Goal: Task Accomplishment & Management: Complete application form

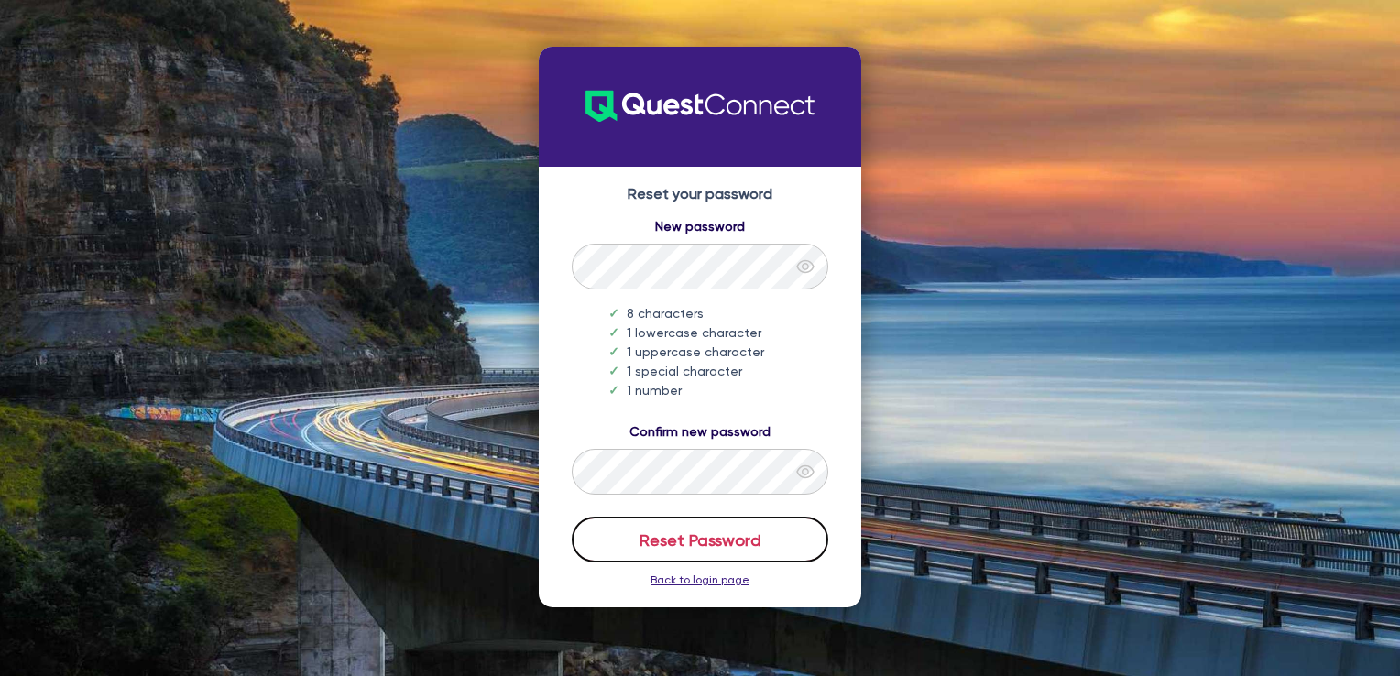
click at [748, 532] on button "Reset Password" at bounding box center [700, 540] width 257 height 46
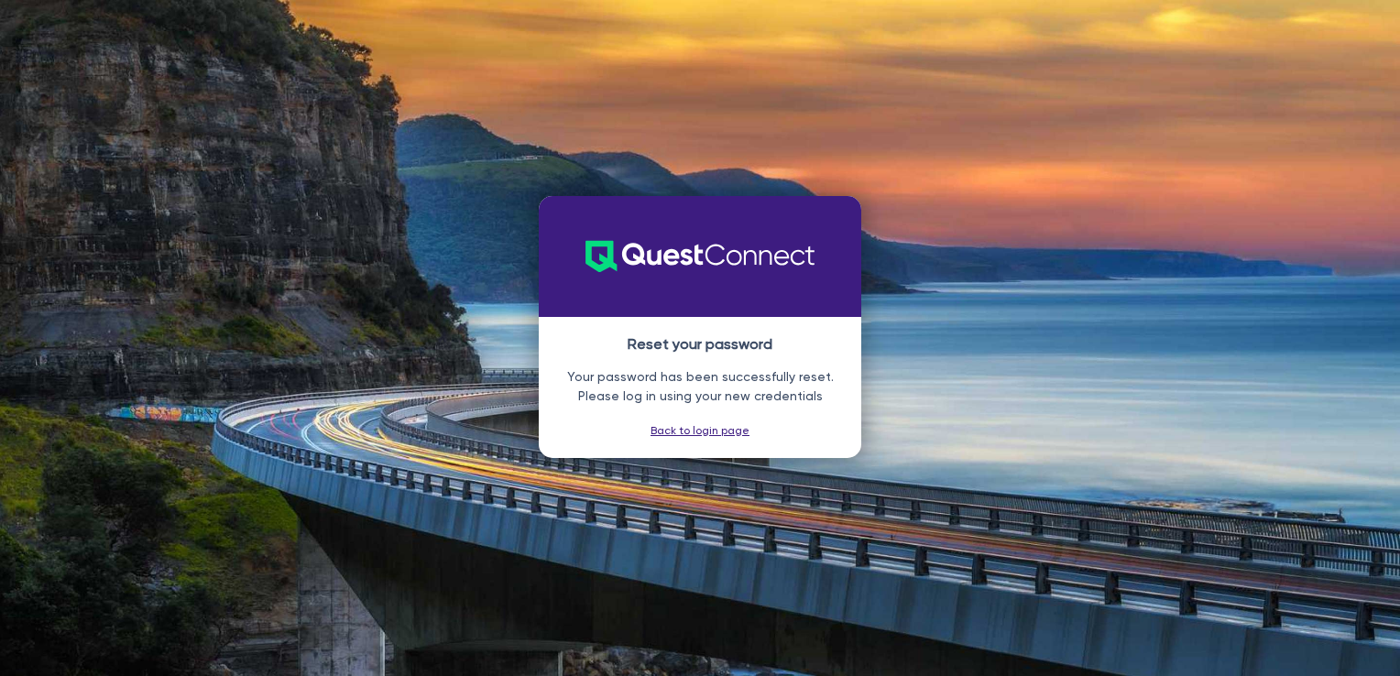
click at [669, 430] on link "Back to login page" at bounding box center [700, 430] width 99 height 13
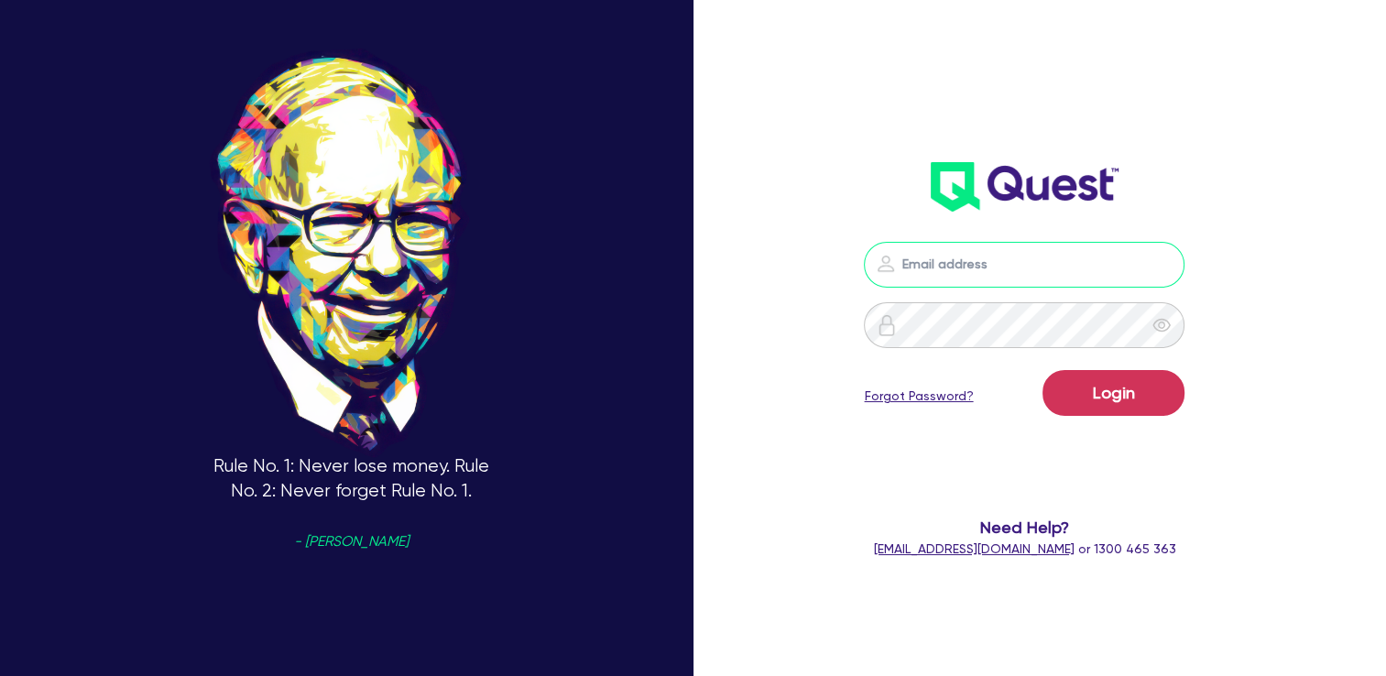
click at [957, 278] on input "email" at bounding box center [1024, 265] width 321 height 46
click at [984, 258] on input "email" at bounding box center [1024, 265] width 321 height 46
type input "[PERSON_NAME][EMAIL_ADDRESS][DOMAIN_NAME]"
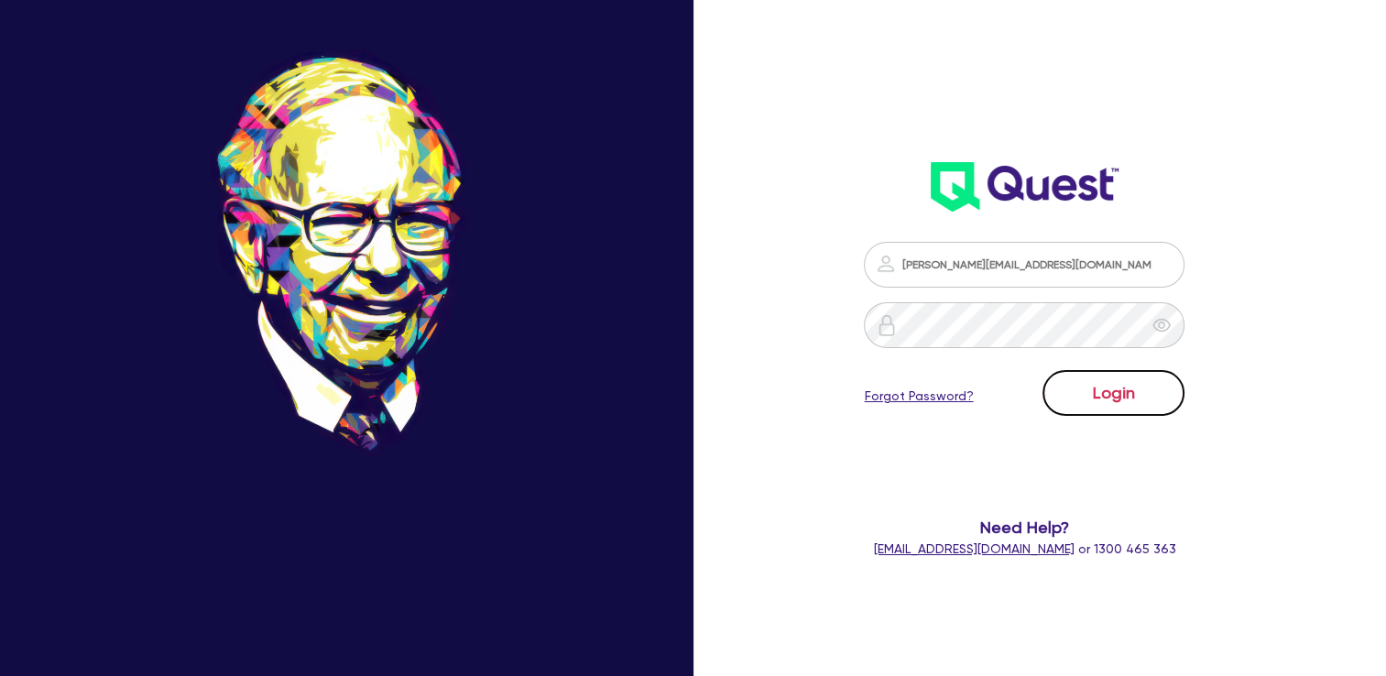
click at [1111, 397] on button "Login" at bounding box center [1114, 393] width 142 height 46
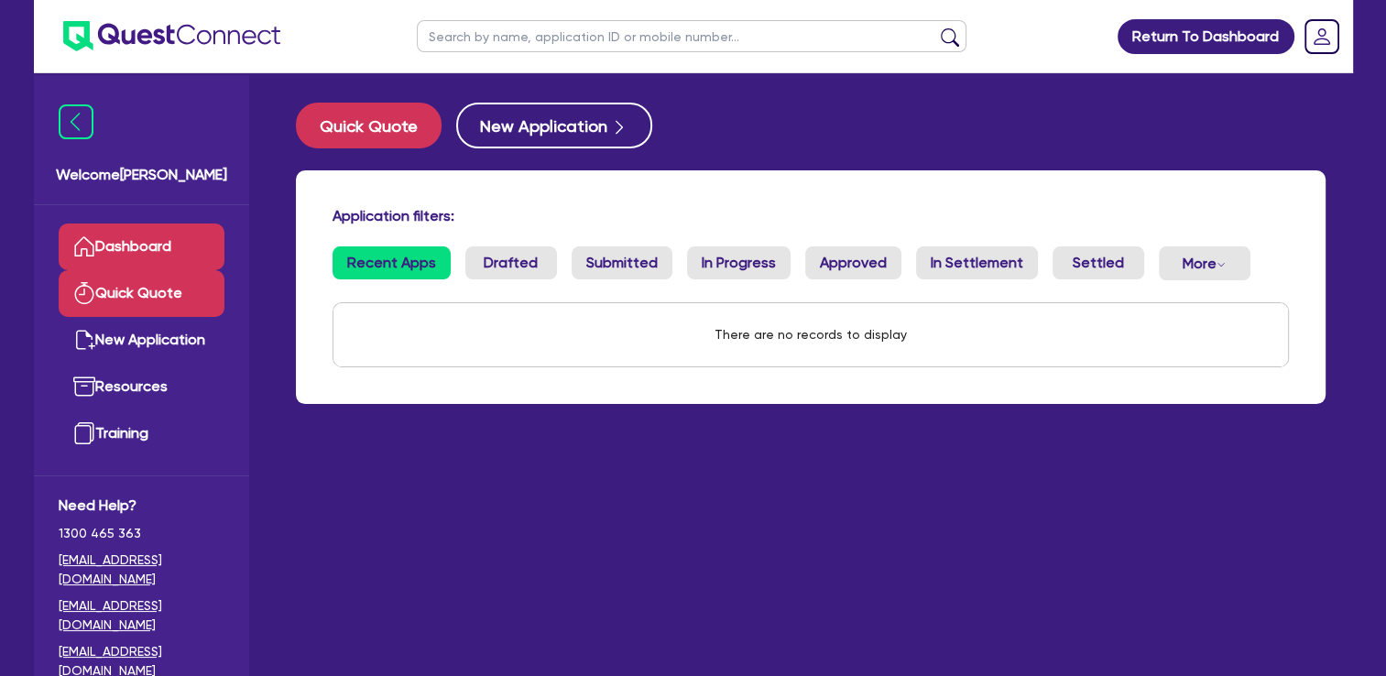
click at [148, 283] on link "Quick Quote" at bounding box center [142, 293] width 166 height 47
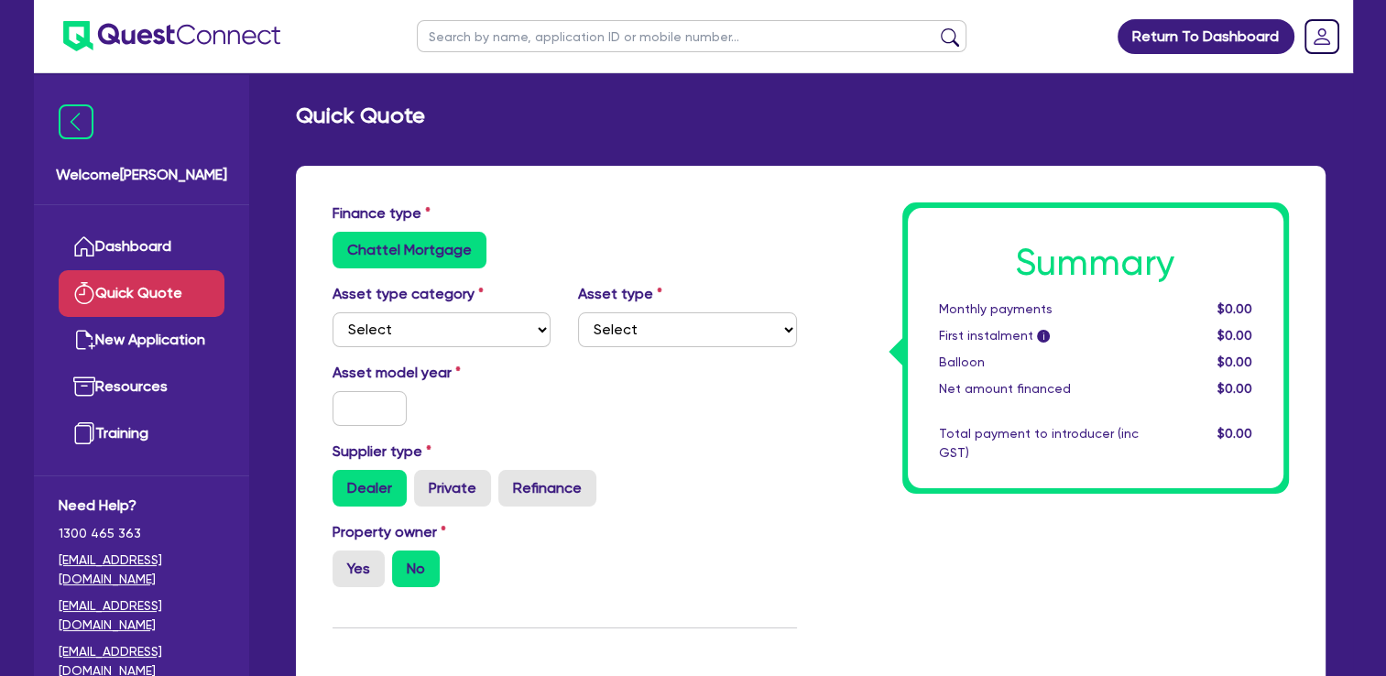
click at [505, 356] on div "Asset type category Select Cars and light trucks Primary assets Secondary asset…" at bounding box center [565, 322] width 492 height 79
click at [509, 339] on select "Select Cars and light trucks Primary assets Secondary assets Tertiary assets" at bounding box center [442, 329] width 219 height 35
click at [333, 312] on select "Select Cars and light trucks Primary assets Secondary assets Tertiary assets" at bounding box center [442, 329] width 219 height 35
drag, startPoint x: 625, startPoint y: 316, endPoint x: 626, endPoint y: 331, distance: 14.7
click at [625, 317] on select "Select Heavy trucks over 4.5 tonne Trailers Bus and coaches Yellow goods and ex…" at bounding box center [687, 329] width 219 height 35
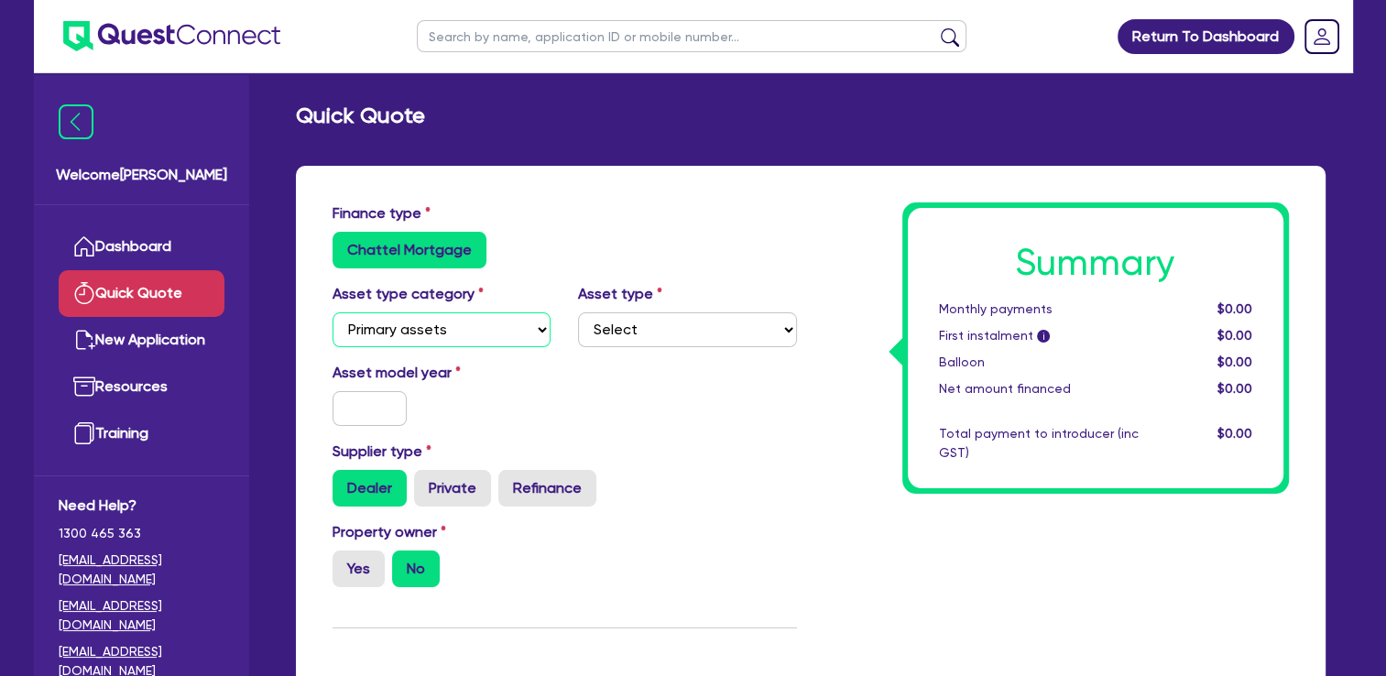
click at [468, 322] on select "Select Cars and light trucks Primary assets Secondary assets Tertiary assets" at bounding box center [442, 329] width 219 height 35
select select "CARS_AND_LIGHT_TRUCKS"
click at [333, 312] on select "Select Cars and light trucks Primary assets Secondary assets Tertiary assets" at bounding box center [442, 329] width 219 height 35
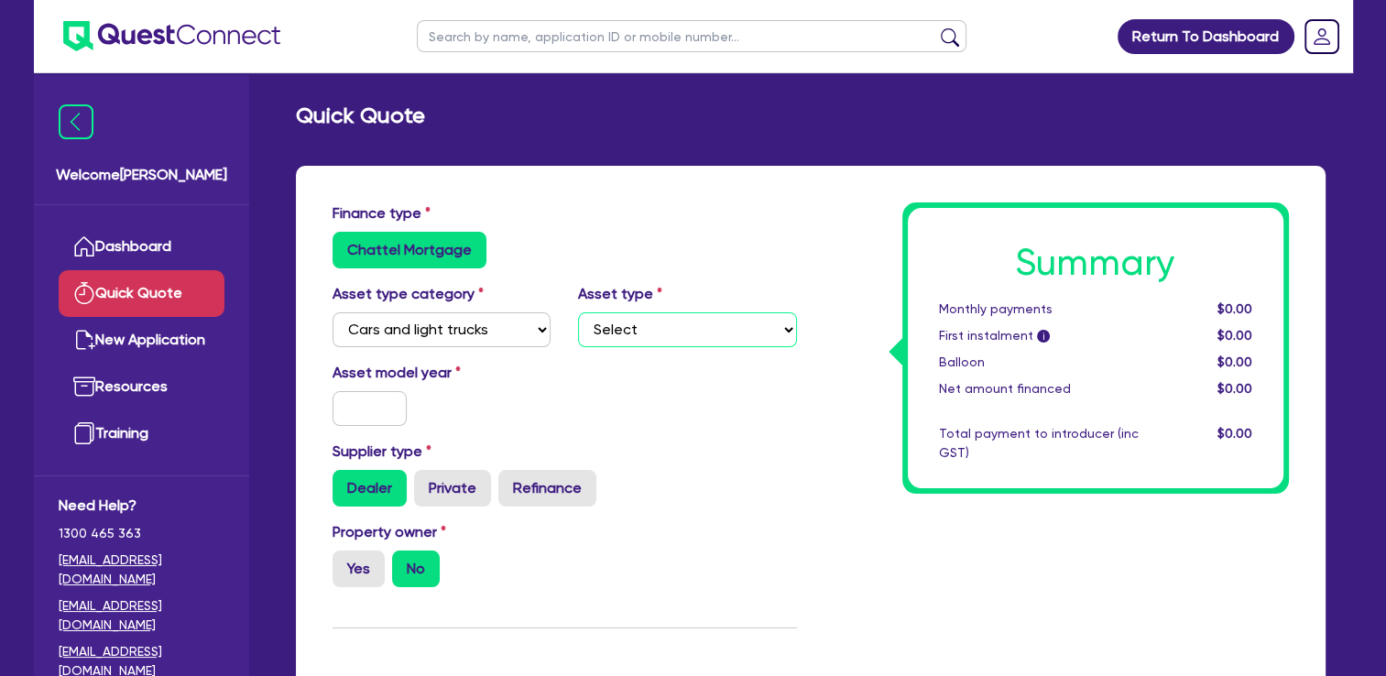
click at [660, 327] on select "Select Passenger vehicles Vans and utes Light trucks up to 4.5 tonne" at bounding box center [687, 329] width 219 height 35
select select "LIGHT_TRUCKS"
click at [578, 312] on select "Select Passenger vehicles Vans and utes Light trucks up to 4.5 tonne" at bounding box center [687, 329] width 219 height 35
click at [402, 398] on input "text" at bounding box center [370, 408] width 75 height 35
type input "2009"
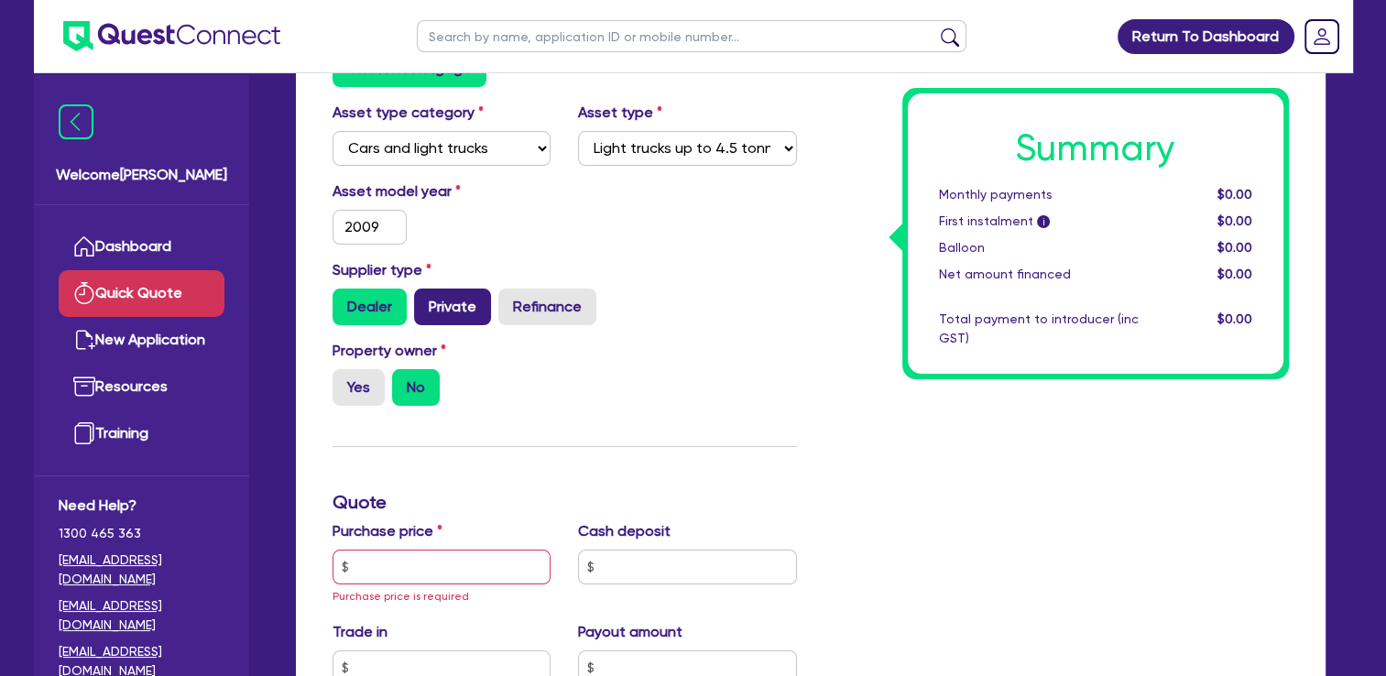
scroll to position [183, 0]
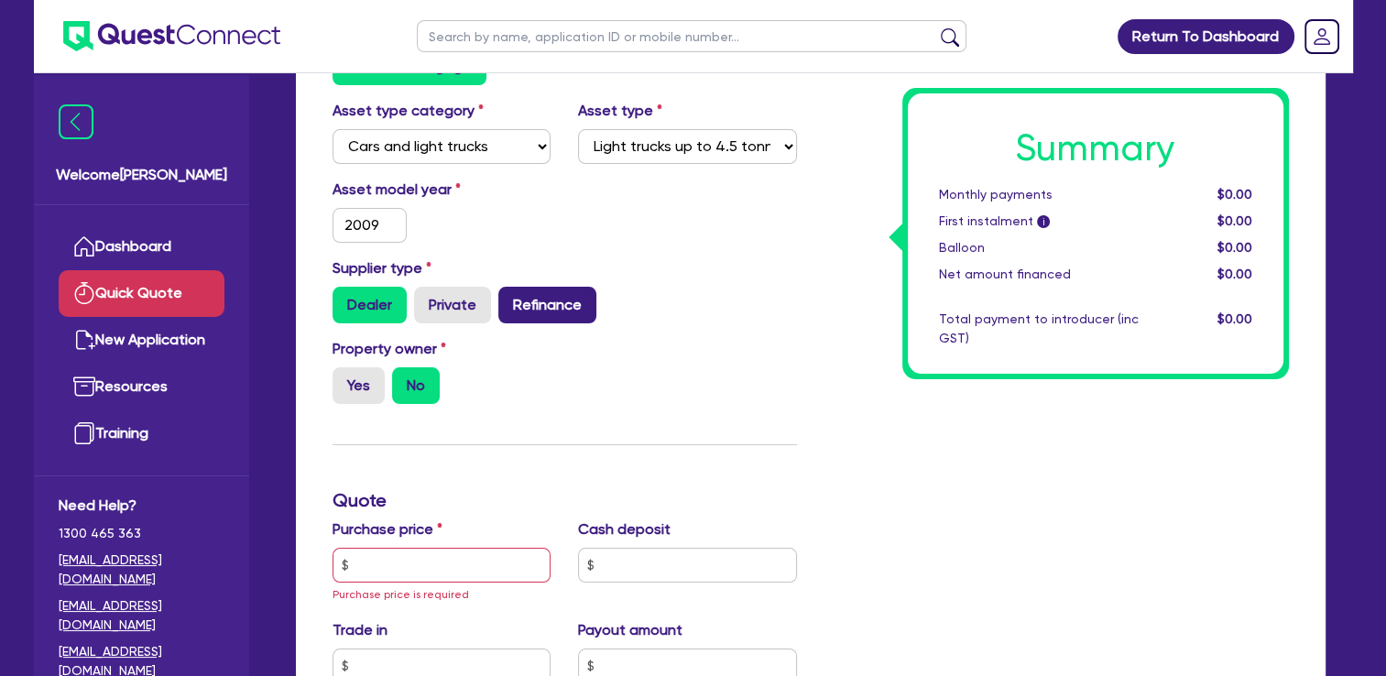
click at [536, 305] on label "Refinance" at bounding box center [548, 305] width 98 height 37
click at [510, 299] on input "Refinance" at bounding box center [505, 293] width 12 height 12
radio input "true"
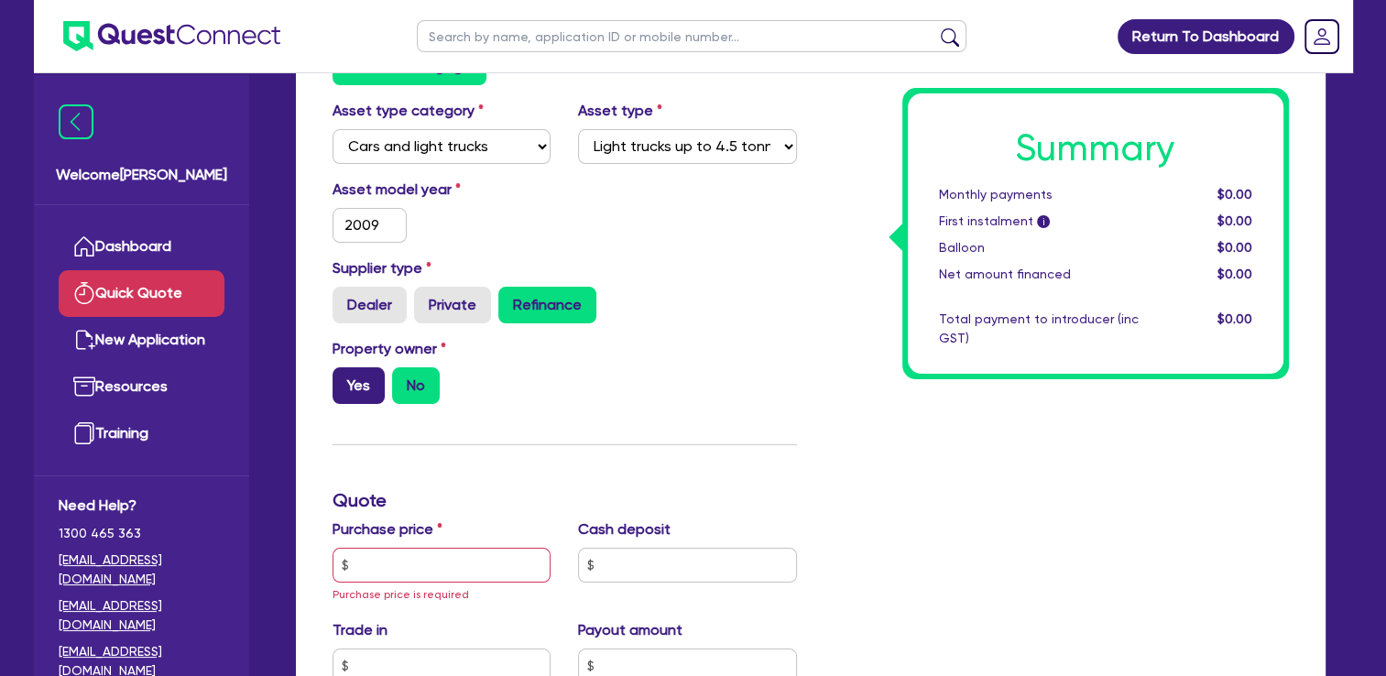
click at [361, 389] on label "Yes" at bounding box center [359, 385] width 52 height 37
click at [345, 379] on input "Yes" at bounding box center [339, 373] width 12 height 12
radio input "true"
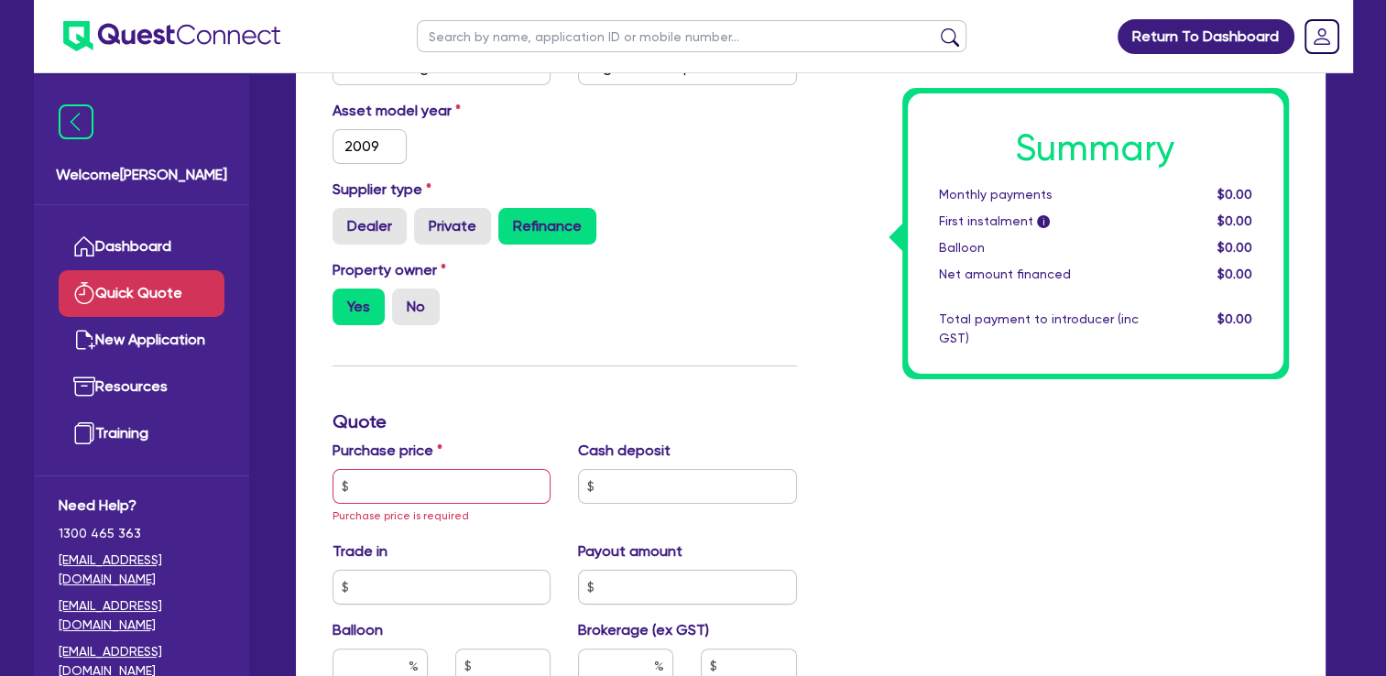
scroll to position [458, 0]
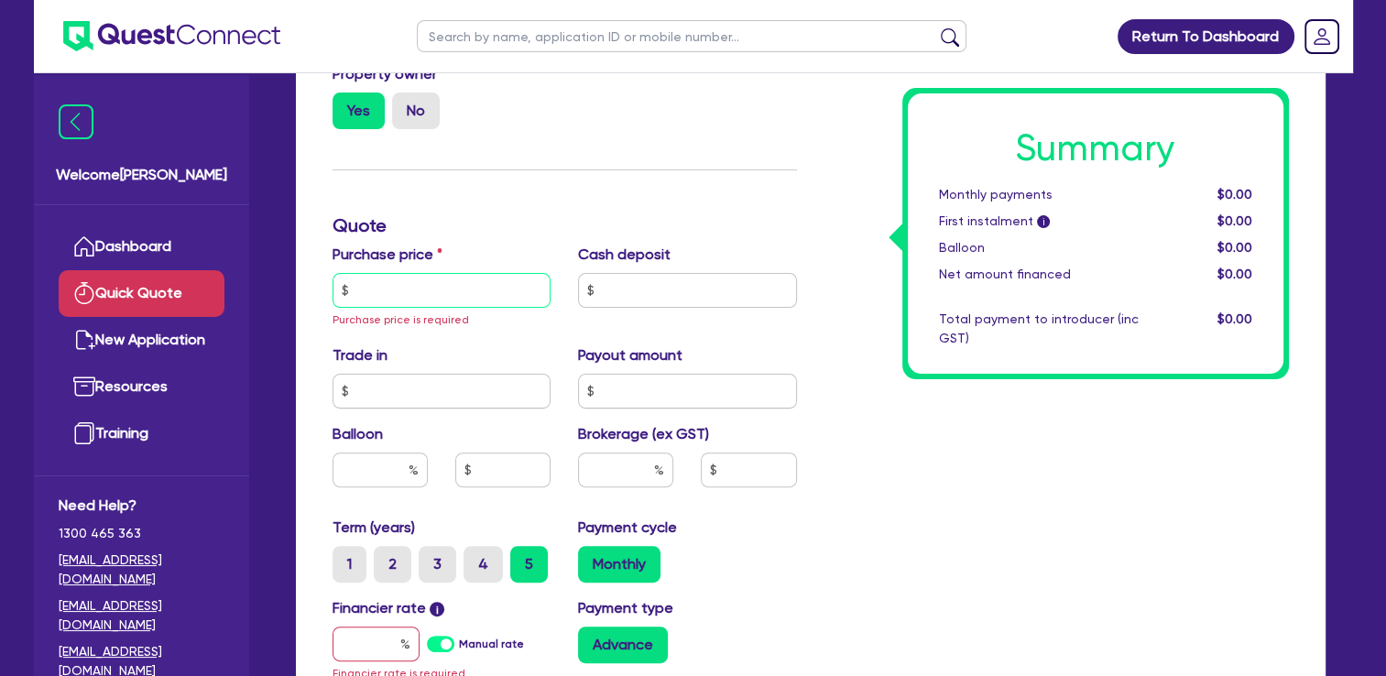
click at [488, 302] on input "text" at bounding box center [442, 290] width 219 height 35
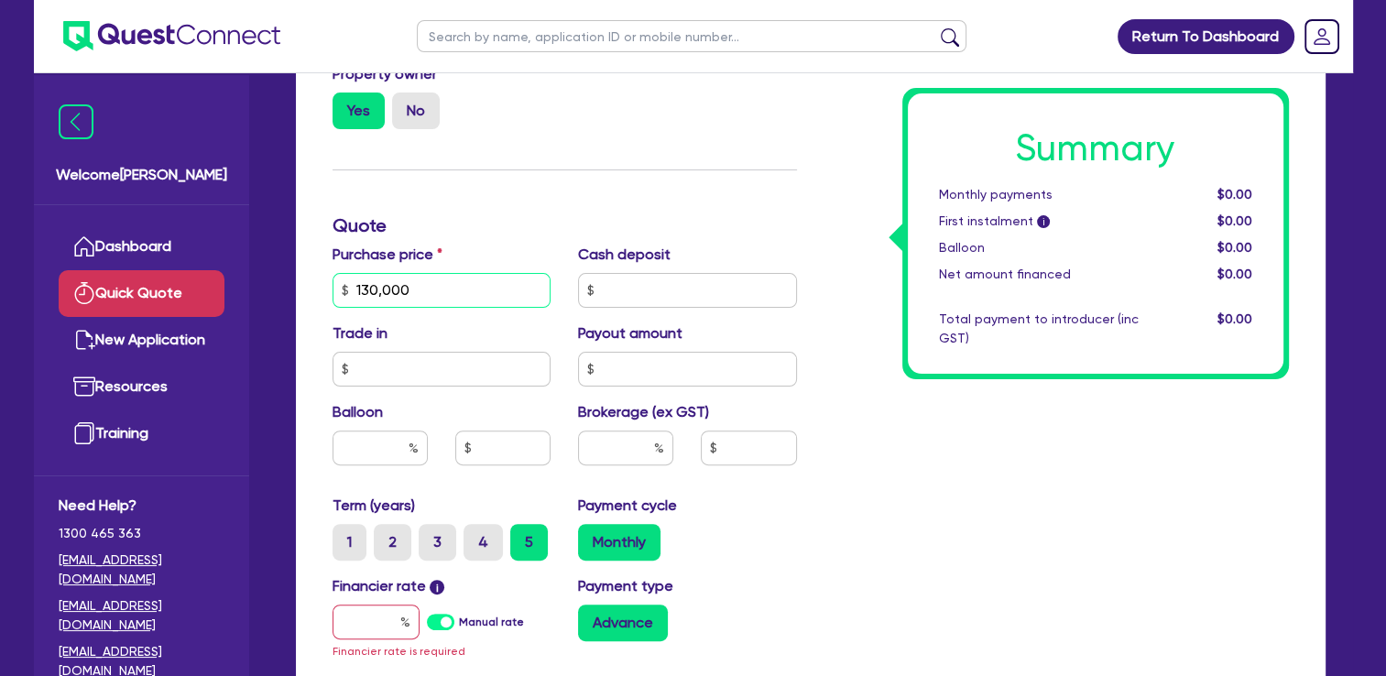
type input "130,000"
click at [621, 294] on input "text" at bounding box center [687, 290] width 219 height 35
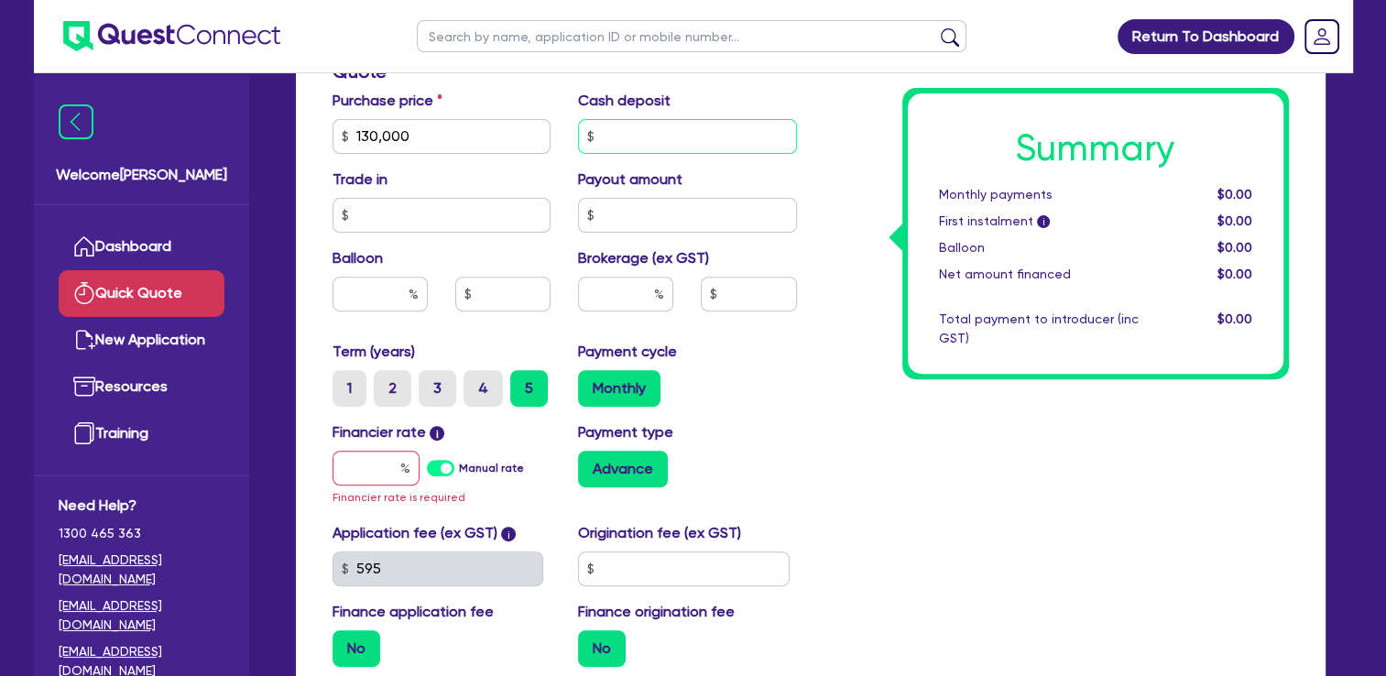
scroll to position [641, 0]
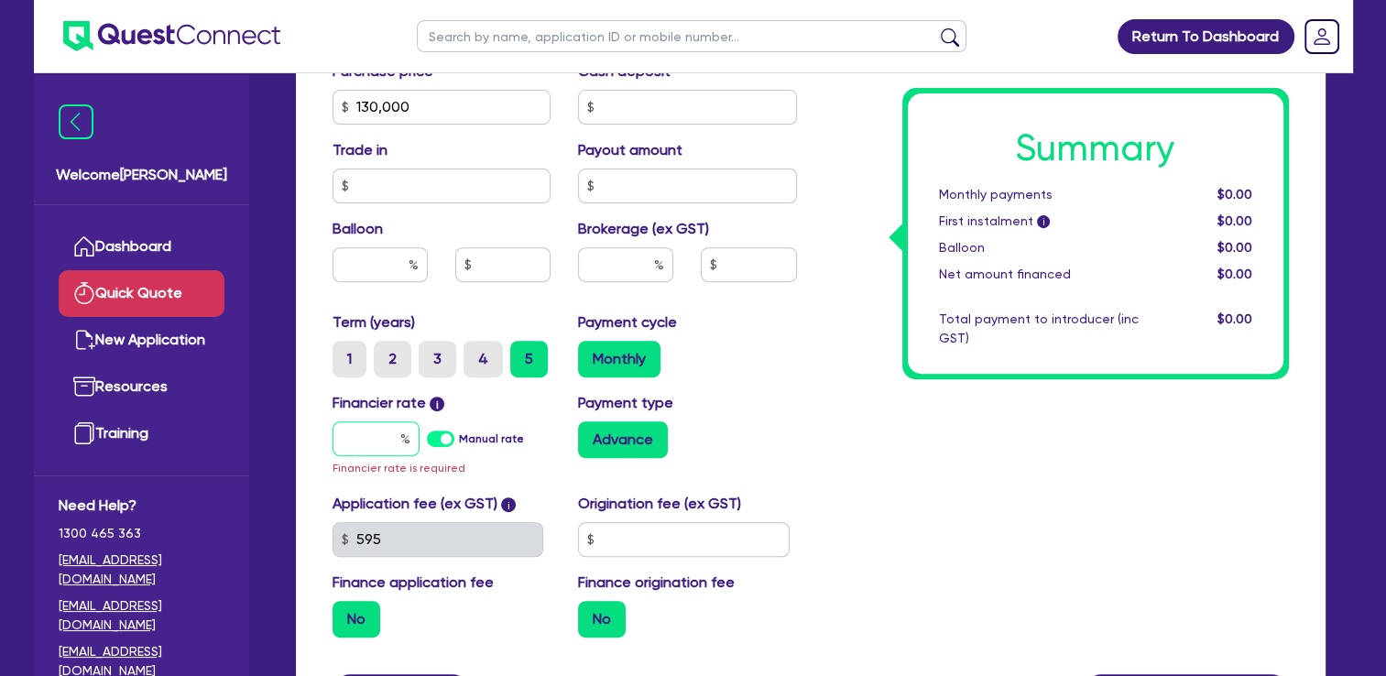
click at [392, 435] on input "text" at bounding box center [376, 439] width 87 height 35
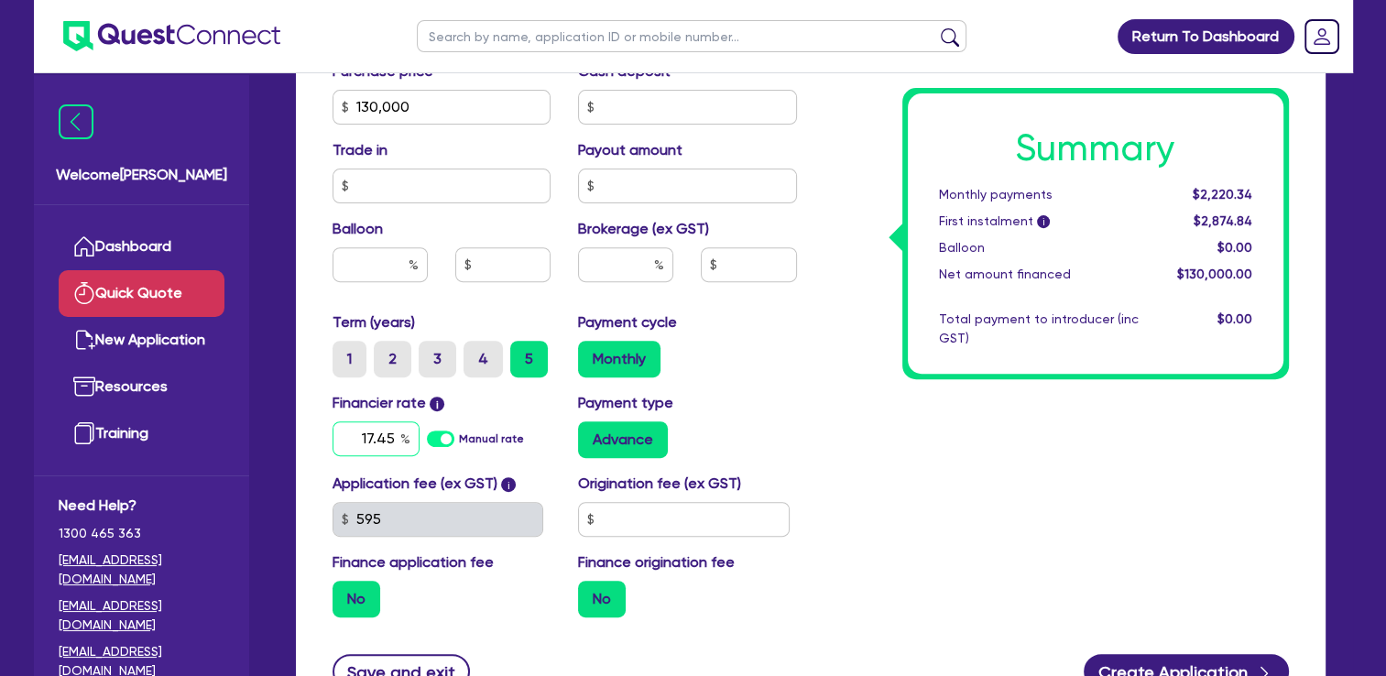
type input "17.45"
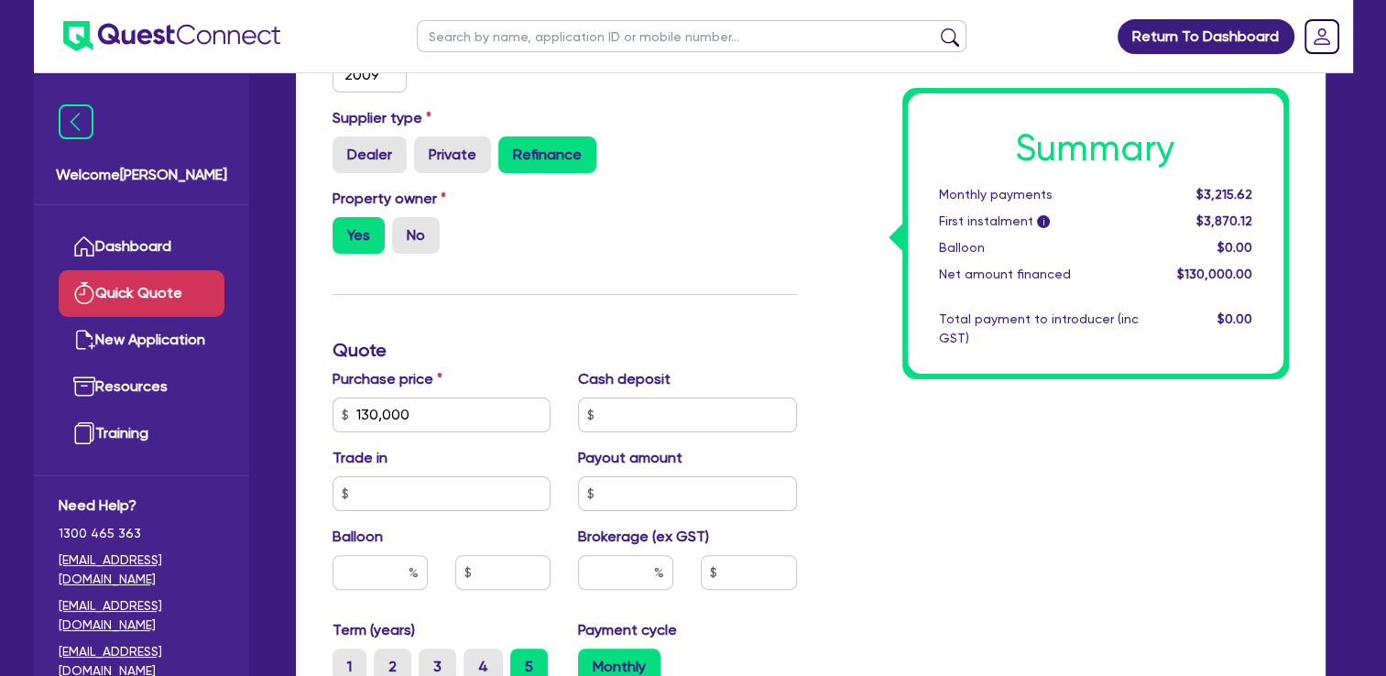
scroll to position [367, 0]
